Goal: Communication & Community: Ask a question

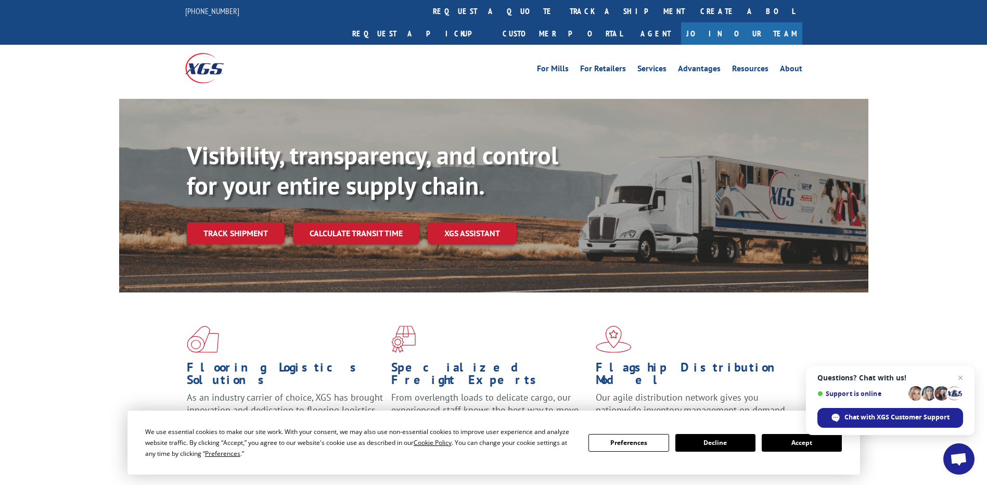
click at [808, 445] on button "Accept" at bounding box center [802, 443] width 80 height 18
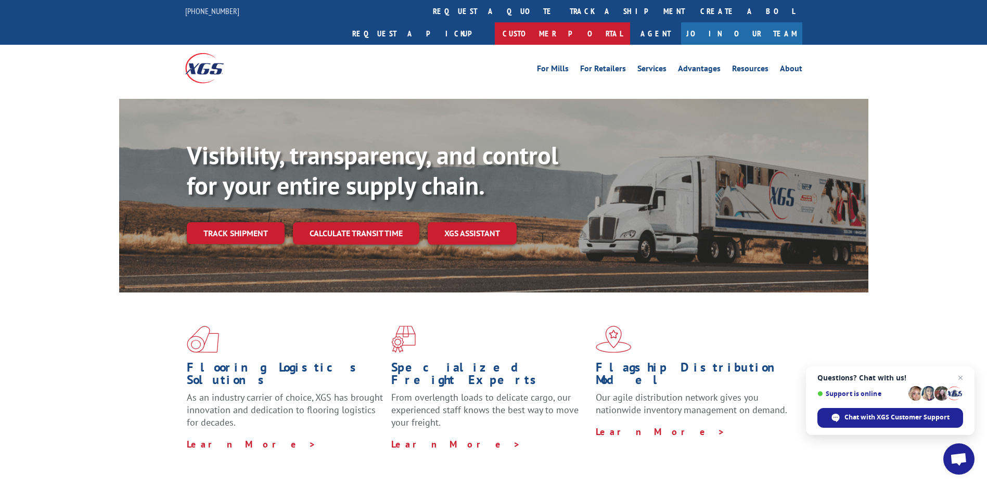
click at [630, 22] on link "Customer Portal" at bounding box center [562, 33] width 135 height 22
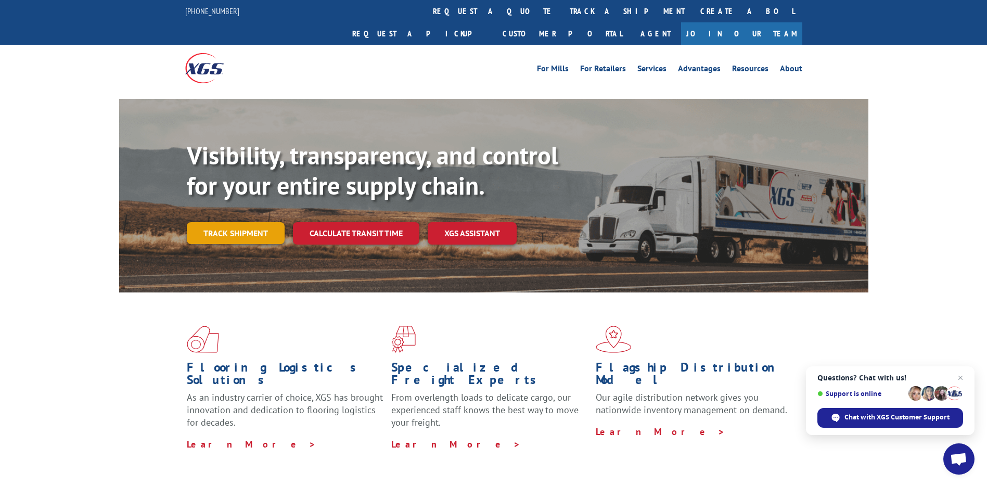
click at [242, 222] on link "Track shipment" at bounding box center [236, 233] width 98 height 22
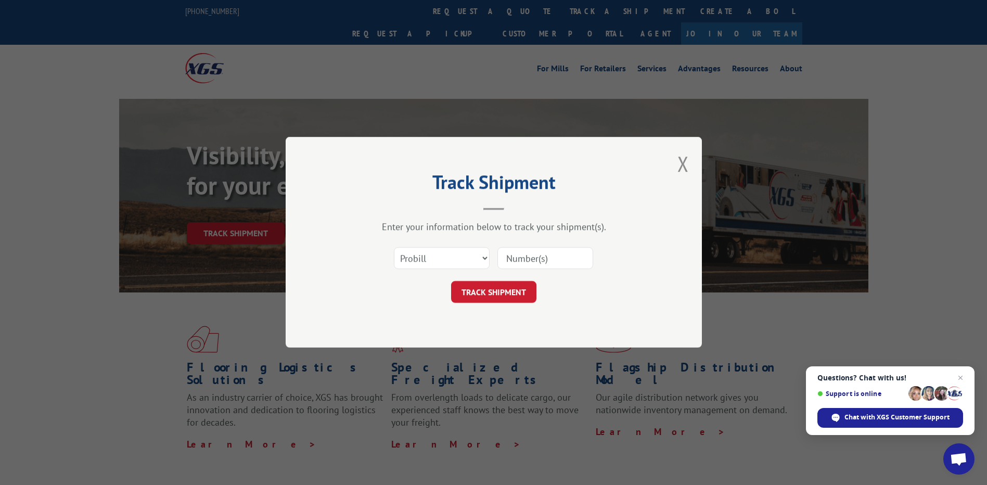
click at [531, 259] on input at bounding box center [545, 259] width 96 height 22
paste input "531087872"
type input "531087872"
click at [498, 279] on form "Select category... Probill BOL PO 531087872 TRACK SHIPMENT" at bounding box center [494, 272] width 312 height 62
click at [559, 260] on input "531087872" at bounding box center [545, 259] width 96 height 22
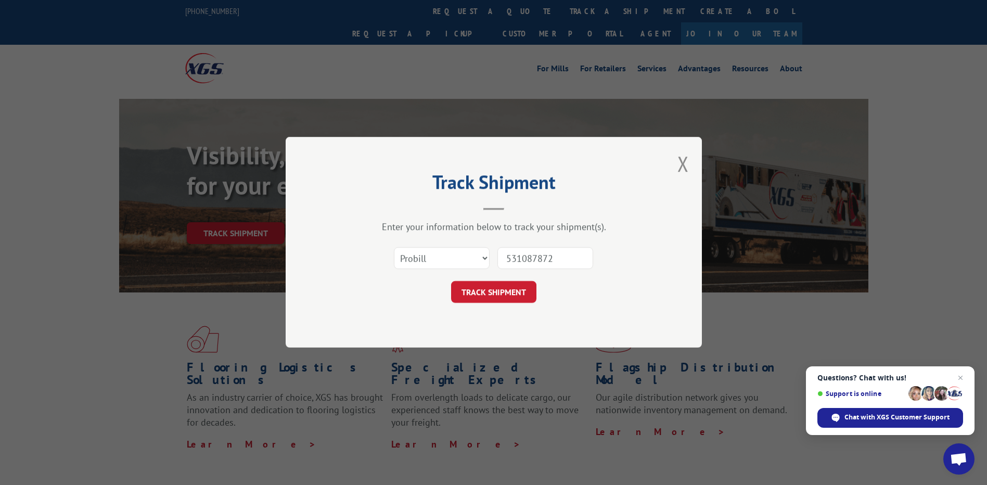
click at [559, 260] on input "531087872" at bounding box center [545, 259] width 96 height 22
click at [434, 267] on select "Select category... Probill BOL PO" at bounding box center [442, 259] width 96 height 22
select select "bol"
click at [394, 248] on select "Select category... Probill BOL PO" at bounding box center [442, 259] width 96 height 22
click at [544, 256] on input at bounding box center [545, 259] width 96 height 22
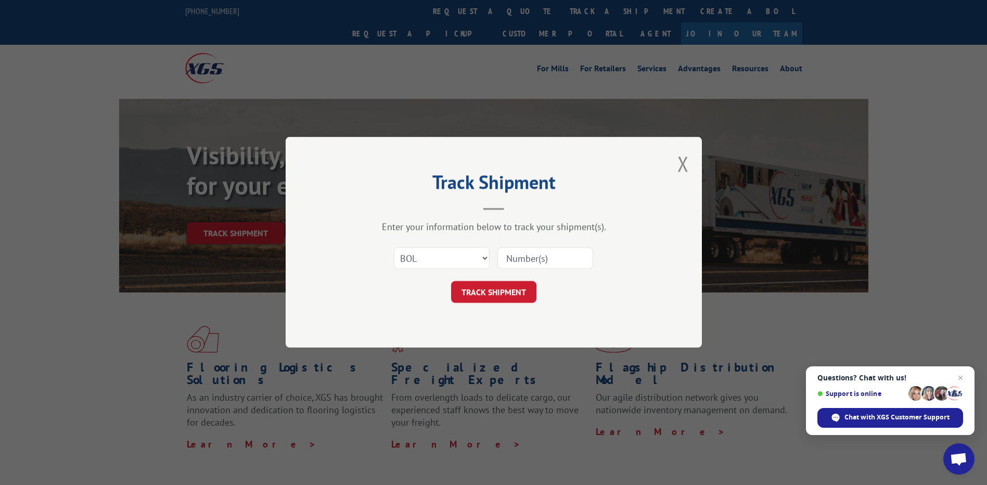
paste input "531087872"
type input "531087872"
click at [507, 293] on button "TRACK SHIPMENT" at bounding box center [493, 292] width 85 height 22
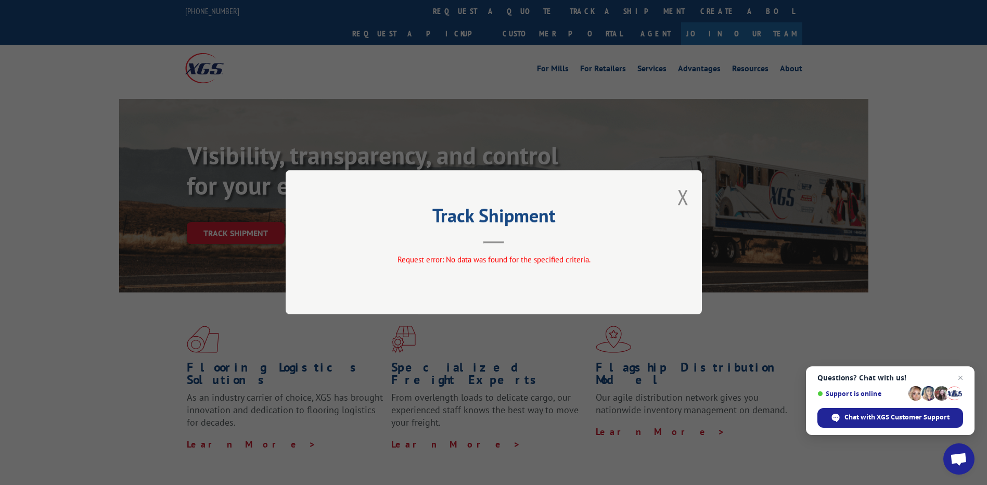
click at [856, 407] on span "Questions? Chat with us! Support is online Chat with XGS Customer Support" at bounding box center [890, 400] width 169 height 69
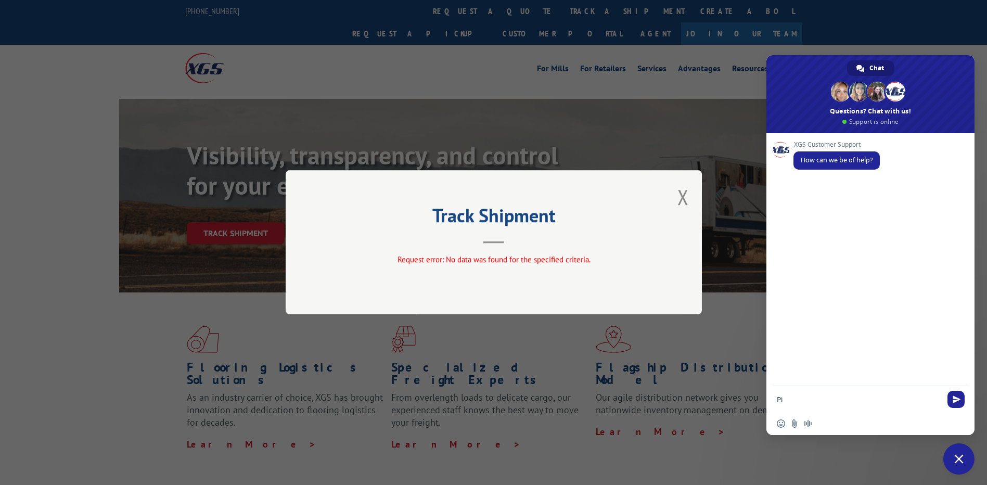
type textarea "P"
type textarea "Good Morning"
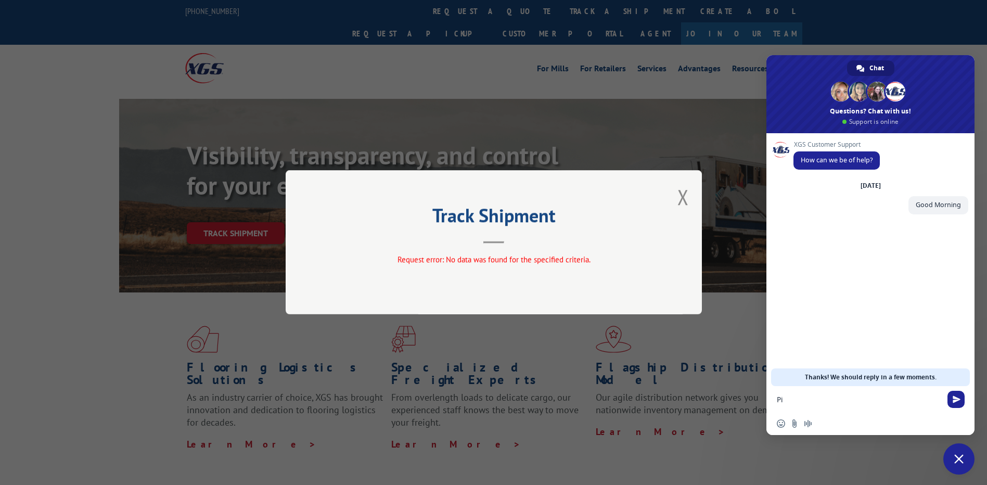
type textarea "P"
type textarea "Would like to know the Pick up Status please"
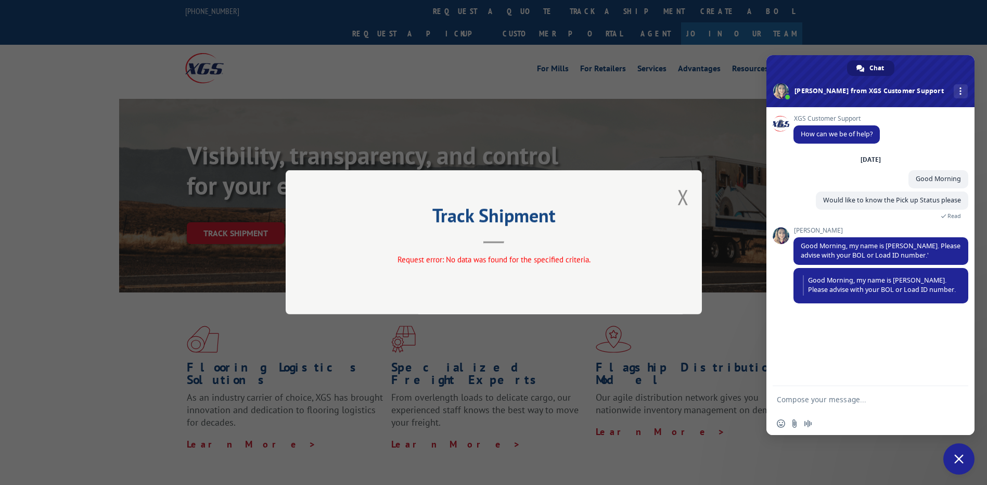
click at [804, 399] on textarea "Compose your message..." at bounding box center [859, 399] width 164 height 9
type textarea "Hello [PERSON_NAME]"
paste textarea "531087872"
type textarea "531087872"
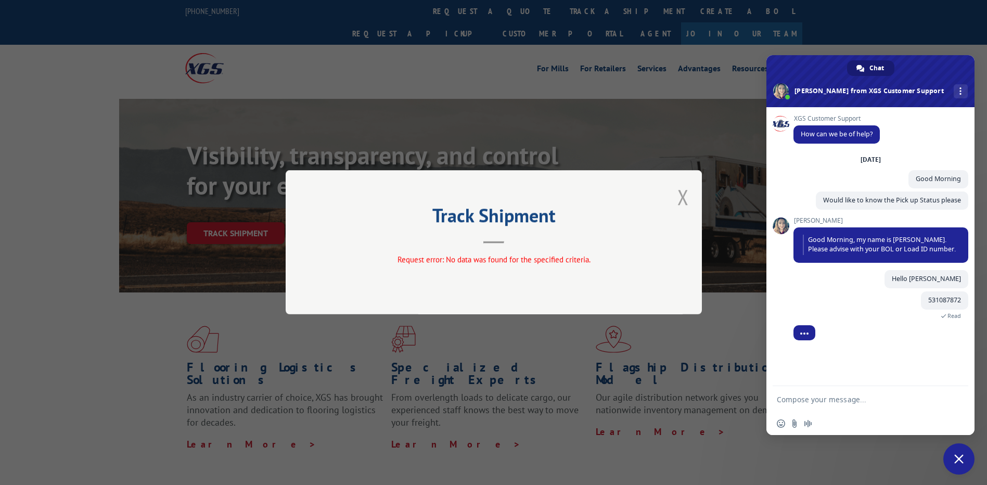
click at [687, 195] on button "Close modal" at bounding box center [682, 197] width 11 height 28
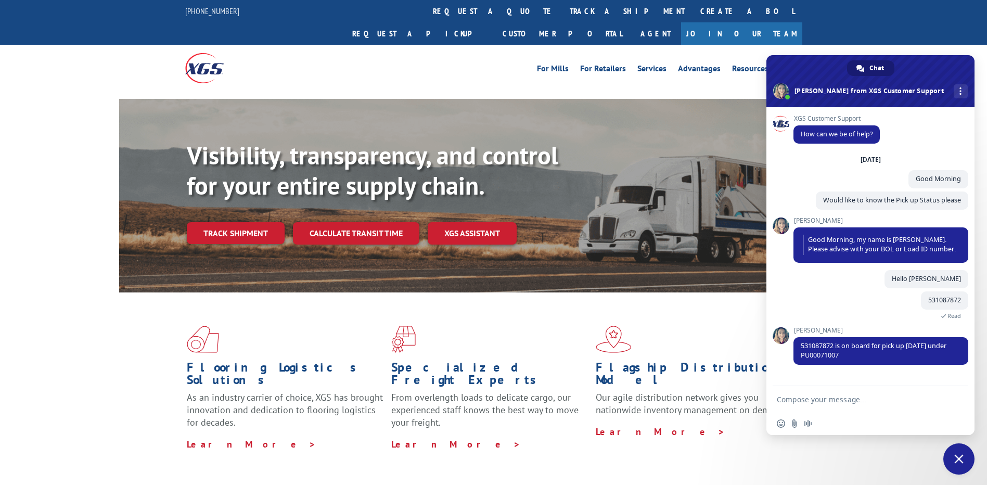
click at [827, 400] on textarea "Compose your message..." at bounding box center [859, 399] width 164 height 9
type textarea "w"
type textarea "may i know why it was not picked up [DATE]?"
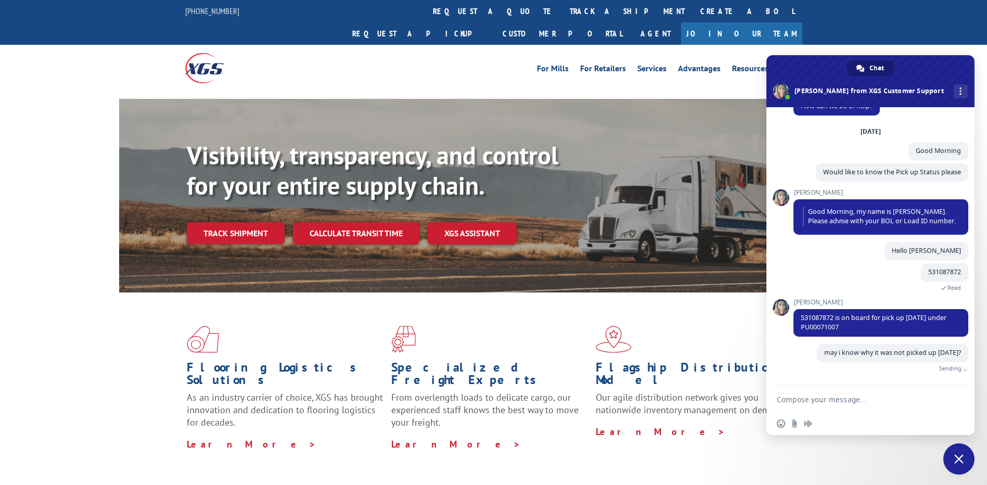
scroll to position [16, 0]
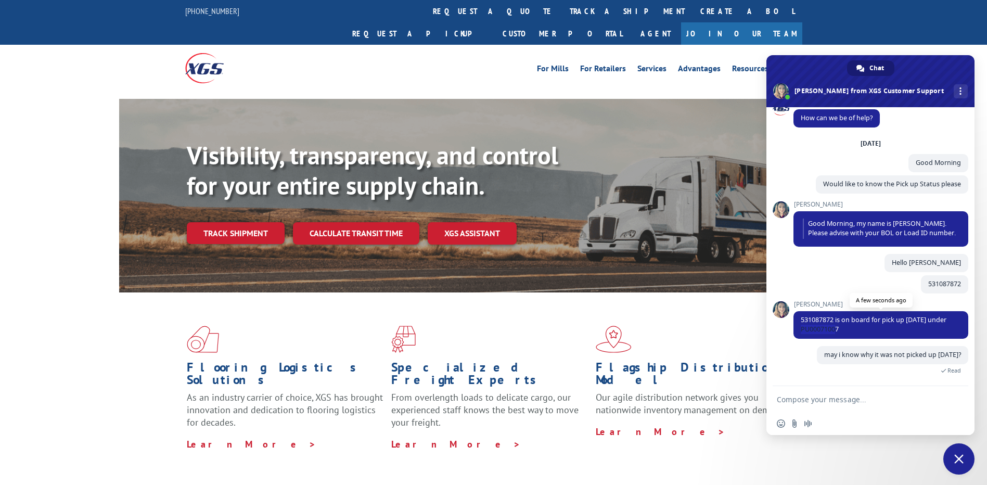
drag, startPoint x: 840, startPoint y: 327, endPoint x: 798, endPoint y: 327, distance: 42.1
click at [798, 327] on span "531087872 is on board for pick up [DATE] under PU00071007" at bounding box center [880, 325] width 175 height 28
copy span "PU00071007"
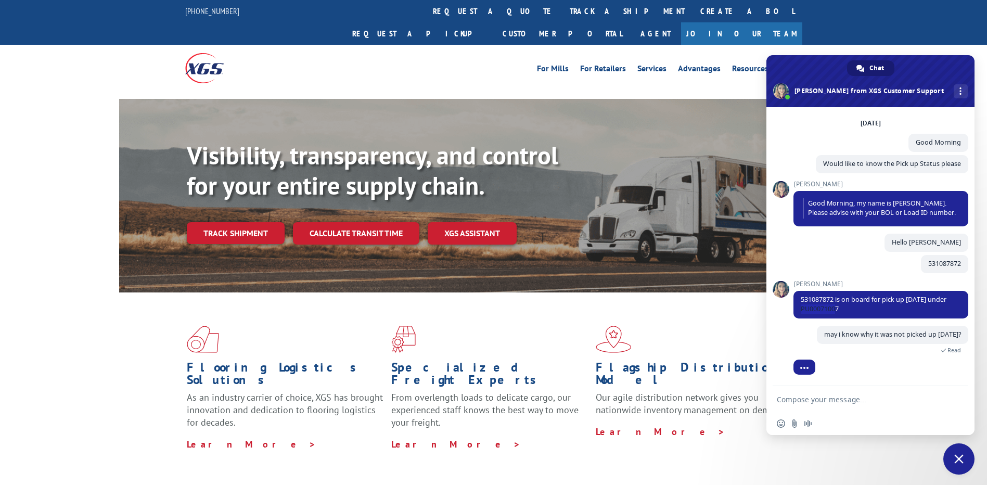
click at [869, 401] on textarea "Compose your message..." at bounding box center [859, 399] width 164 height 9
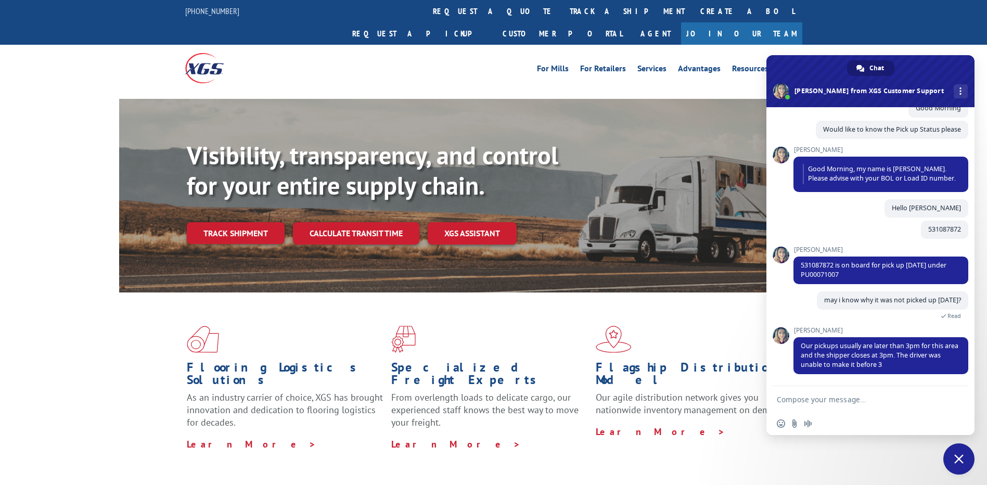
click at [866, 402] on textarea "Compose your message..." at bounding box center [859, 399] width 164 height 9
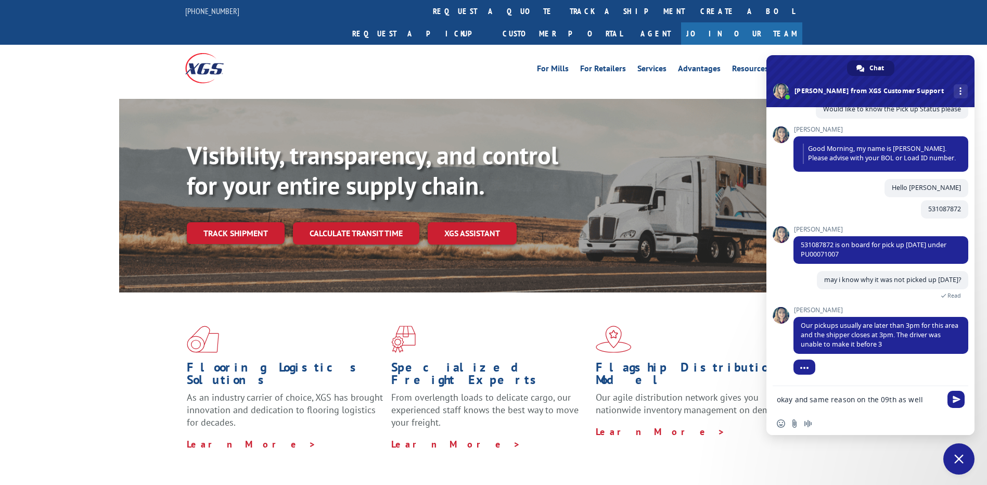
type textarea "okay and same reason on the 09th as well?"
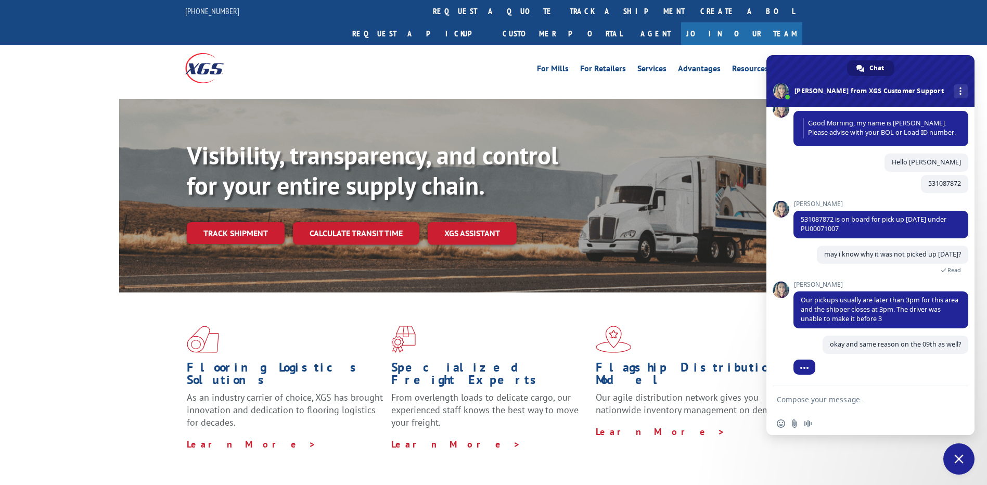
scroll to position [117, 0]
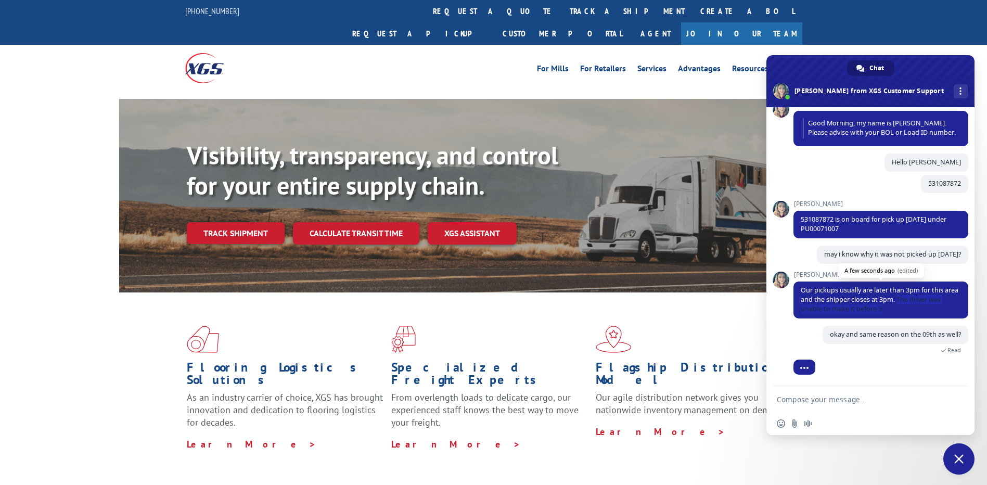
drag, startPoint x: 895, startPoint y: 307, endPoint x: 913, endPoint y: 299, distance: 19.5
click at [913, 299] on span "Our pickups usually are later than 3pm for this area and the shipper closes at …" at bounding box center [880, 300] width 158 height 28
copy span "The driver was unable to make it before 3"
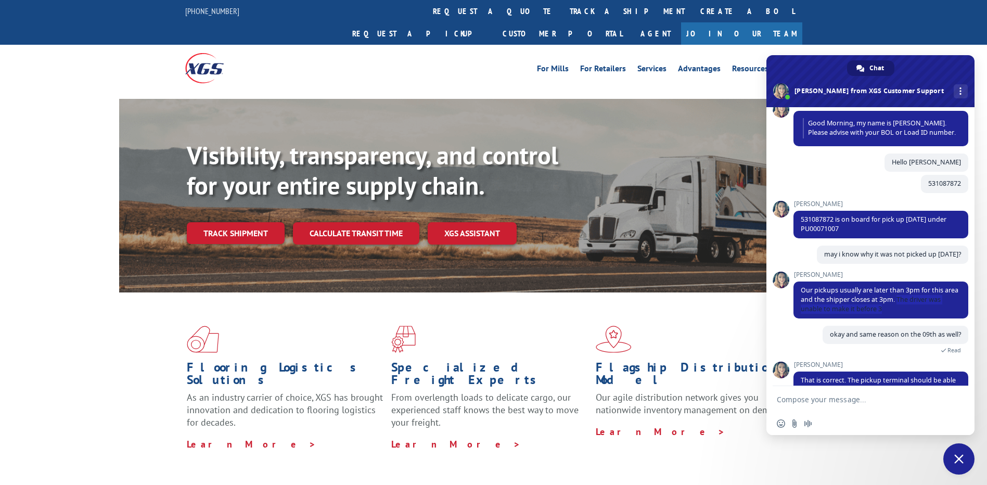
scroll to position [142, 0]
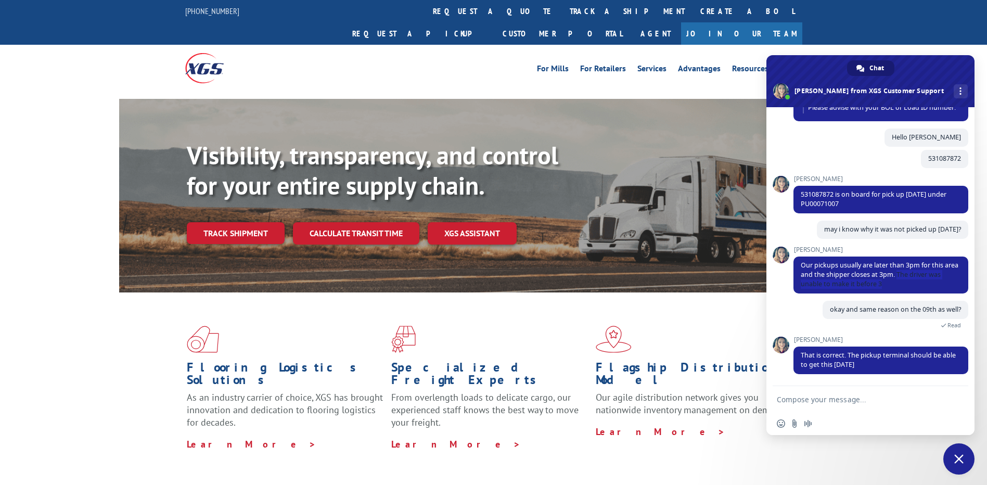
click at [824, 404] on form at bounding box center [859, 400] width 164 height 28
click at [790, 399] on textarea "Compose your message..." at bounding box center [859, 399] width 164 height 9
type textarea "ok [PERSON_NAME]. Thank you so much for helping"
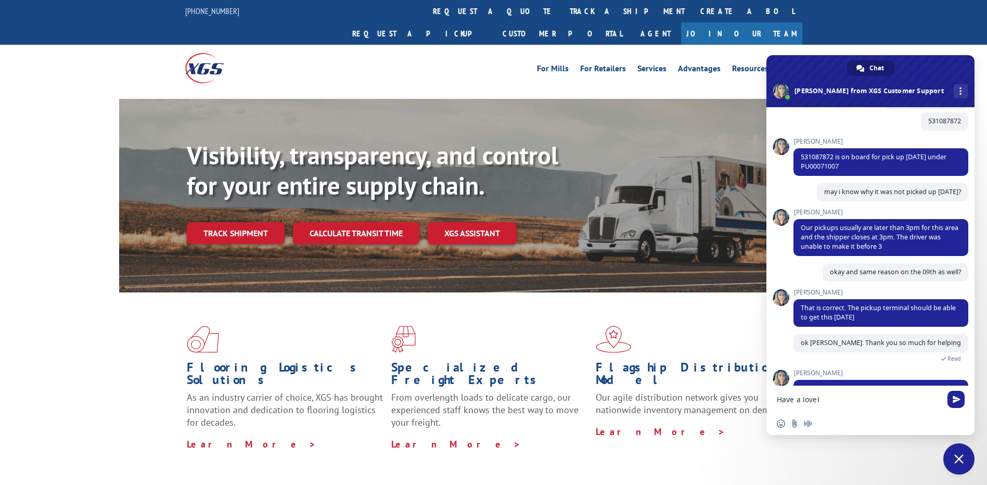
scroll to position [233, 0]
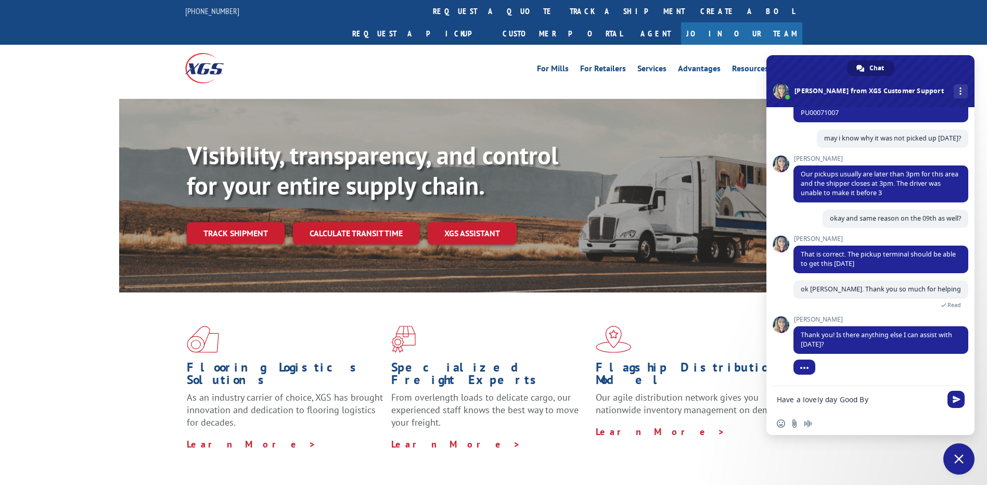
type textarea "Have a lovely day Good Bye"
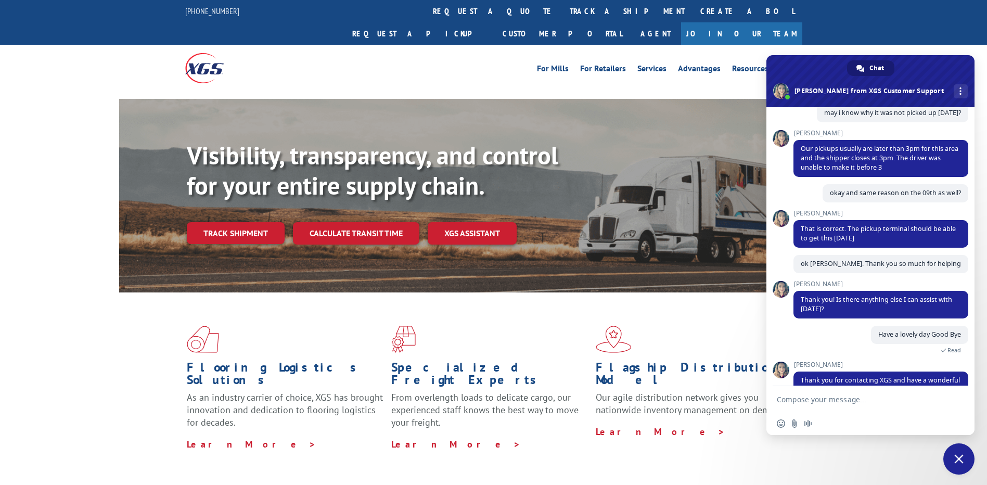
scroll to position [270, 0]
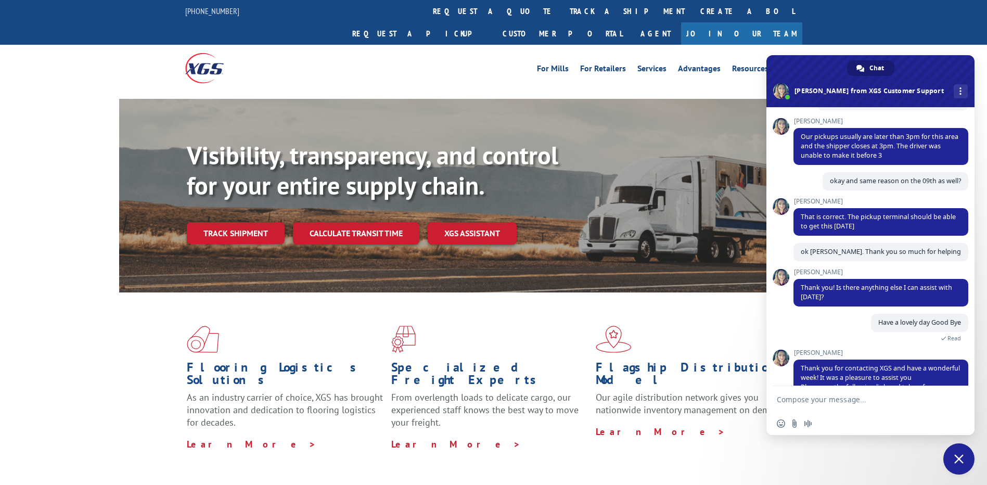
type textarea "h"
type textarea "That is all Thank You"
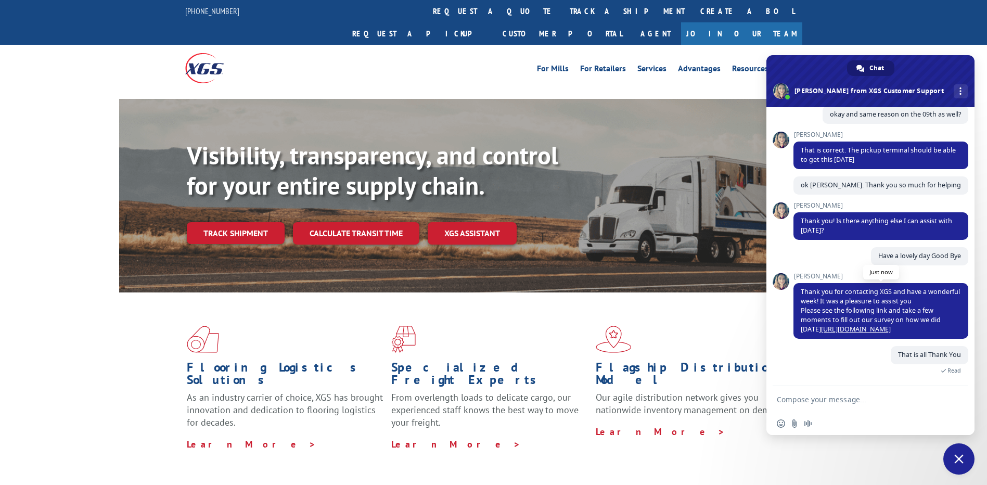
scroll to position [181, 0]
